Goal: Task Accomplishment & Management: Use online tool/utility

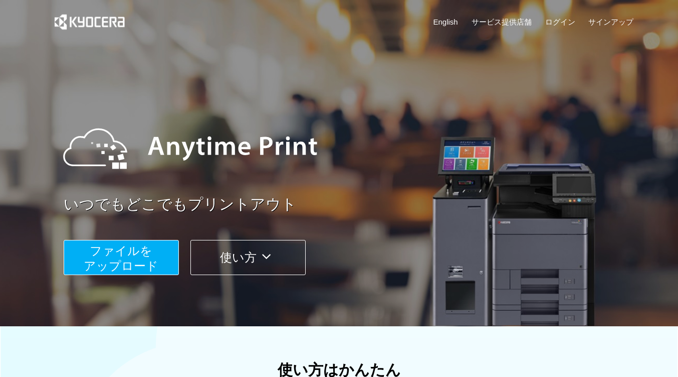
click at [127, 257] on span "ファイルを ​​アップロード" at bounding box center [121, 258] width 75 height 29
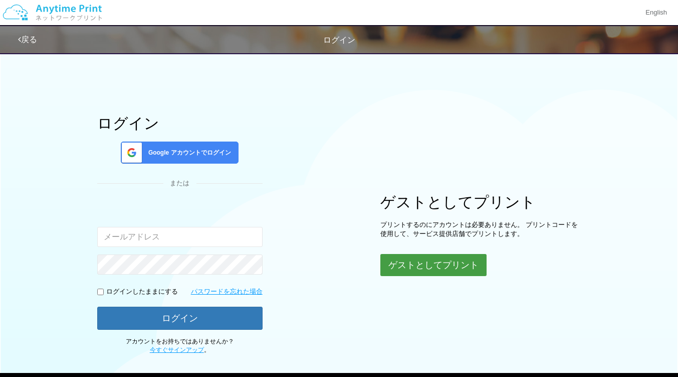
click at [458, 273] on button "ゲストとしてプリント" at bounding box center [434, 265] width 106 height 22
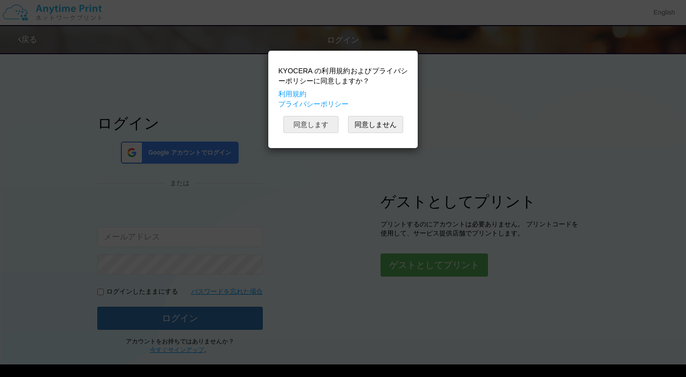
click at [319, 129] on button "同意します" at bounding box center [310, 124] width 55 height 17
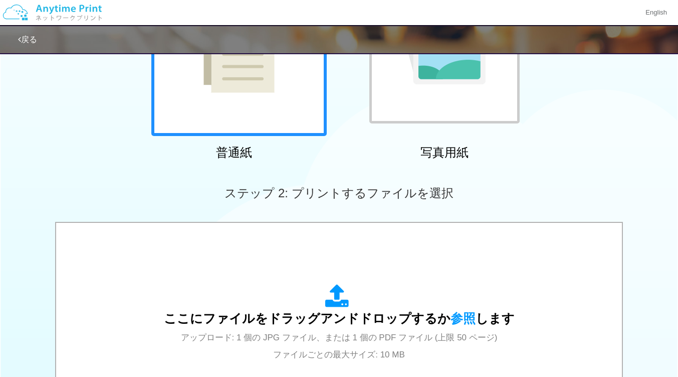
scroll to position [334, 0]
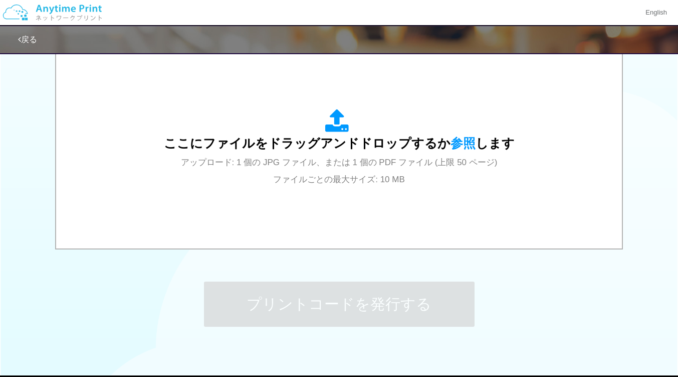
click at [319, 173] on span "アップロード: 1 個の JPG ファイル、または 1 個の PDF ファイル (上限 50 ページ) ファイルごとの最大サイズ: 10 MB" at bounding box center [339, 170] width 317 height 27
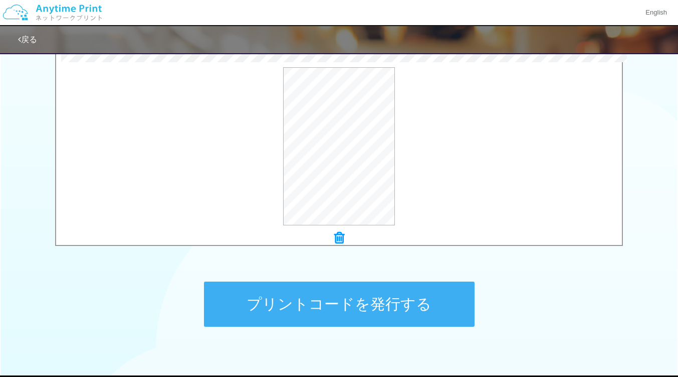
click at [447, 307] on button "プリントコードを発行する" at bounding box center [339, 303] width 271 height 45
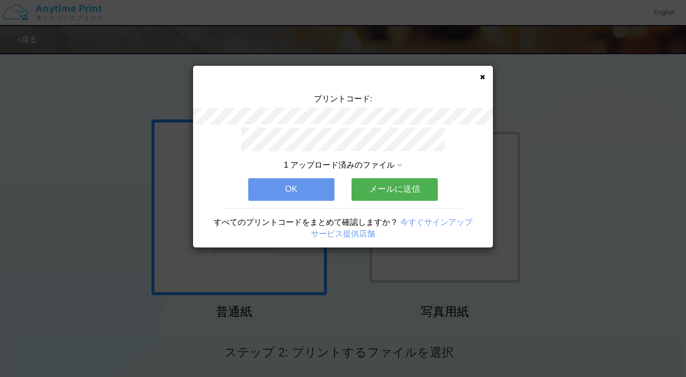
click at [404, 189] on button "メールに送信" at bounding box center [394, 189] width 86 height 22
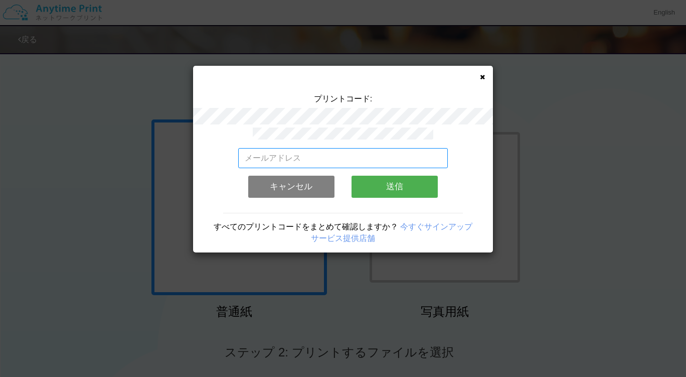
click at [380, 154] on input "email" at bounding box center [343, 158] width 210 height 20
type input "[EMAIL_ADDRESS][DOMAIN_NAME]"
click at [370, 188] on button "送信" at bounding box center [394, 186] width 86 height 22
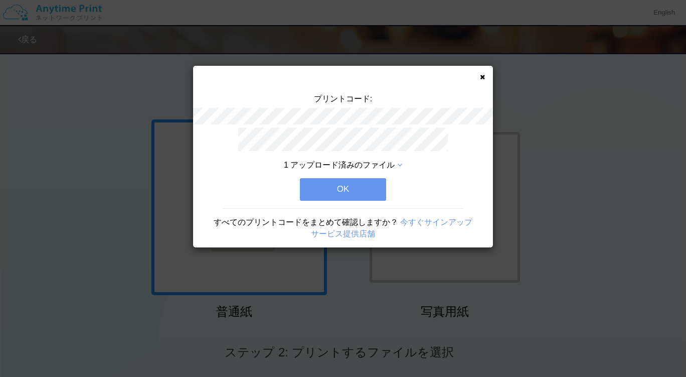
click at [372, 188] on button "OK" at bounding box center [343, 189] width 86 height 22
